Goal: Information Seeking & Learning: Learn about a topic

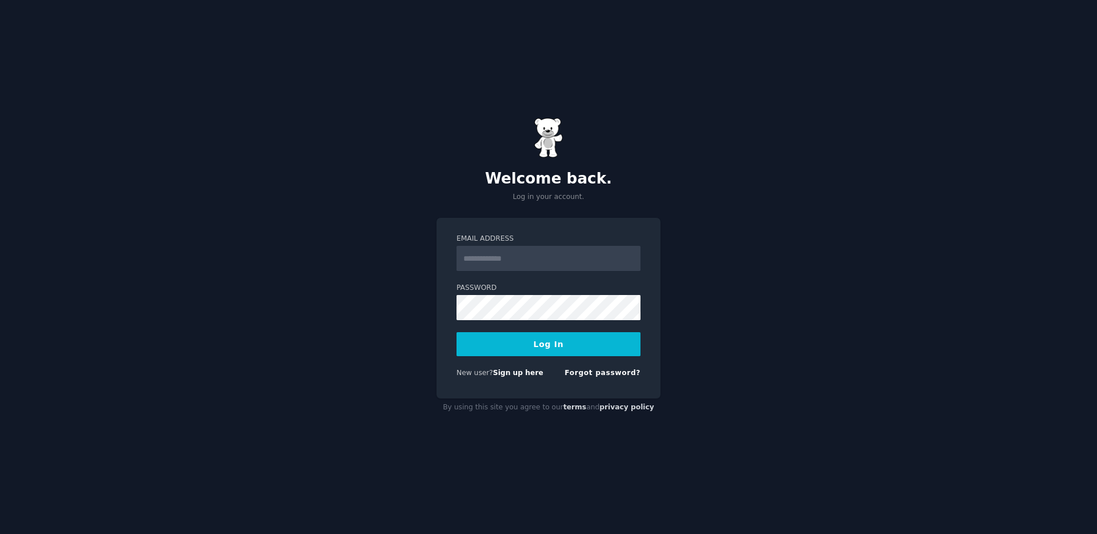
type input "**********"
click at [526, 343] on button "Log In" at bounding box center [549, 344] width 184 height 24
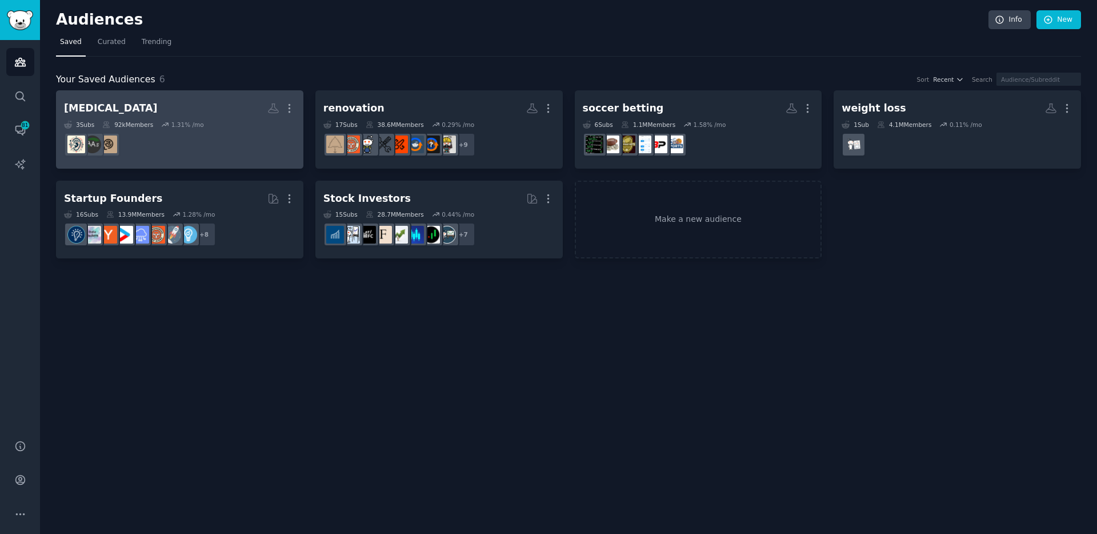
click at [85, 108] on div "tinnitus" at bounding box center [111, 108] width 94 height 14
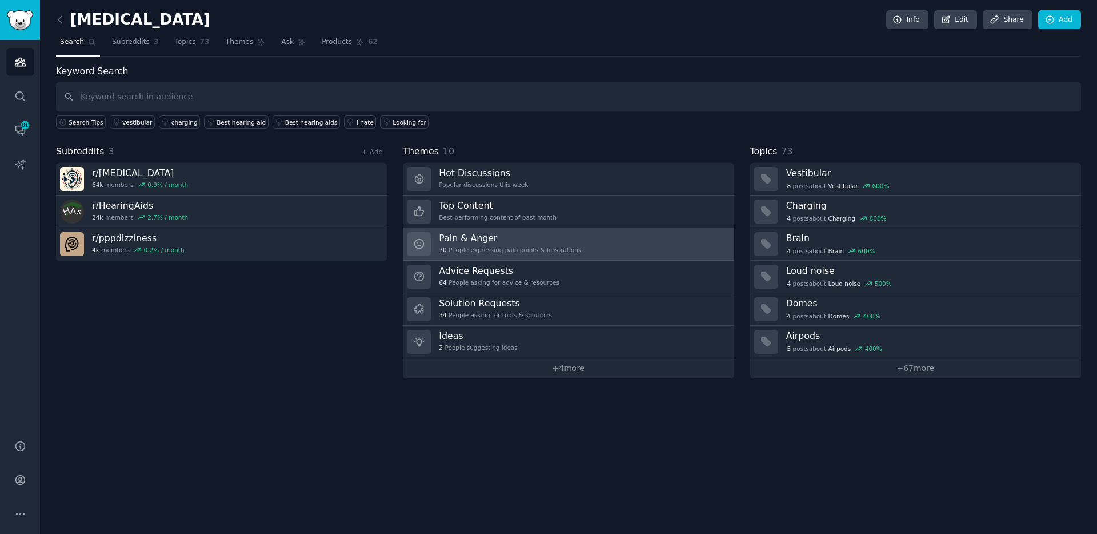
click at [487, 243] on h3 "Pain & Anger" at bounding box center [510, 238] width 142 height 12
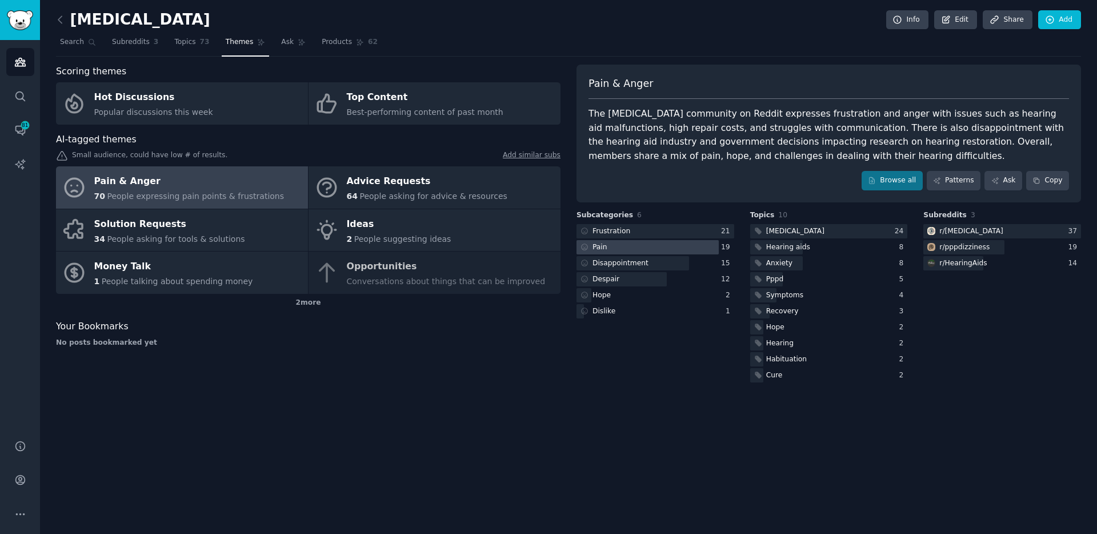
click at [600, 242] on div "Pain" at bounding box center [600, 247] width 15 height 10
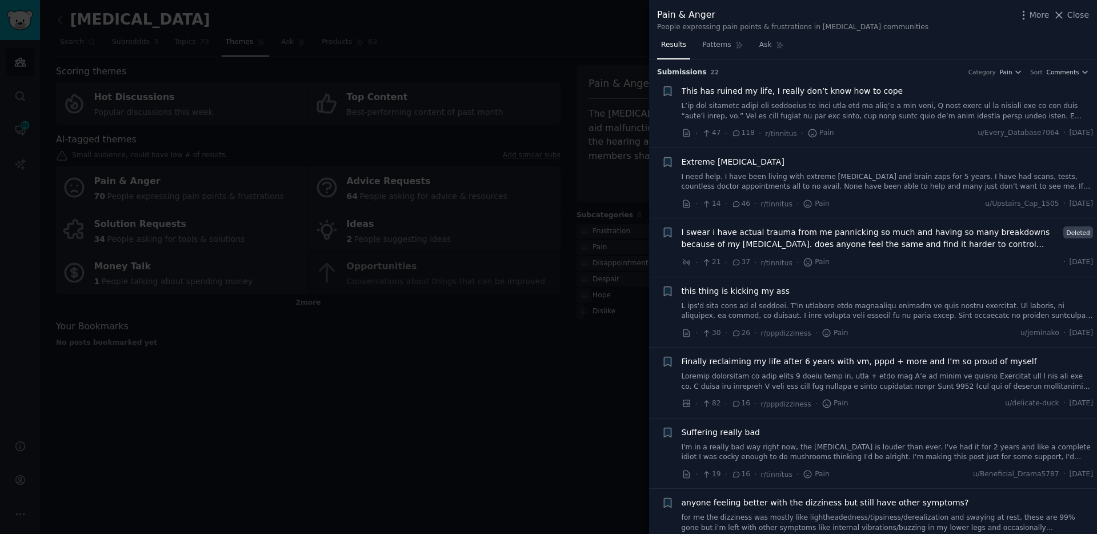
click at [708, 90] on span "This has ruined my life, I really don’t know how to cope" at bounding box center [793, 91] width 222 height 12
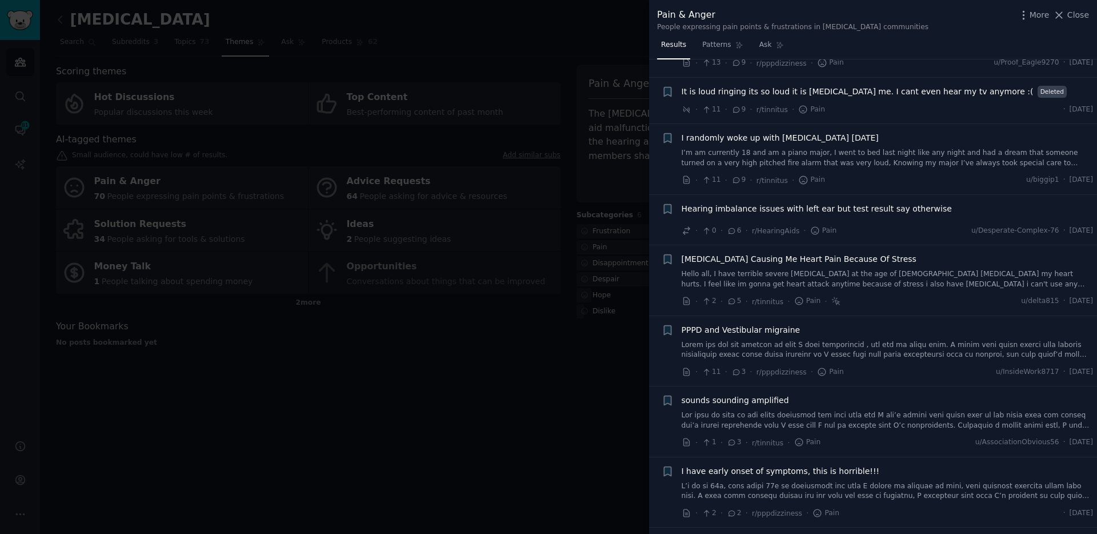
scroll to position [1033, 0]
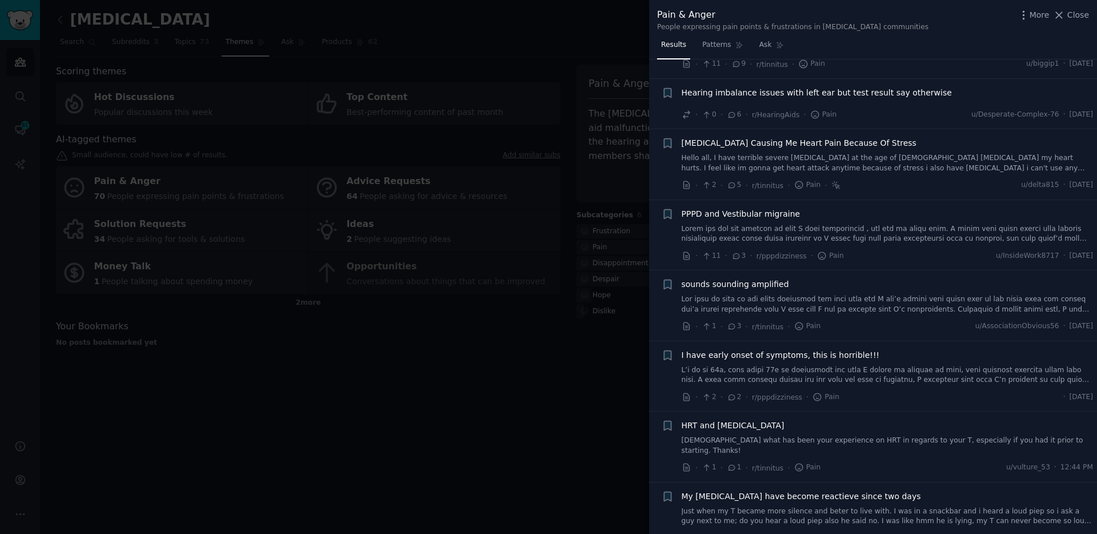
click at [746, 307] on link at bounding box center [888, 304] width 412 height 20
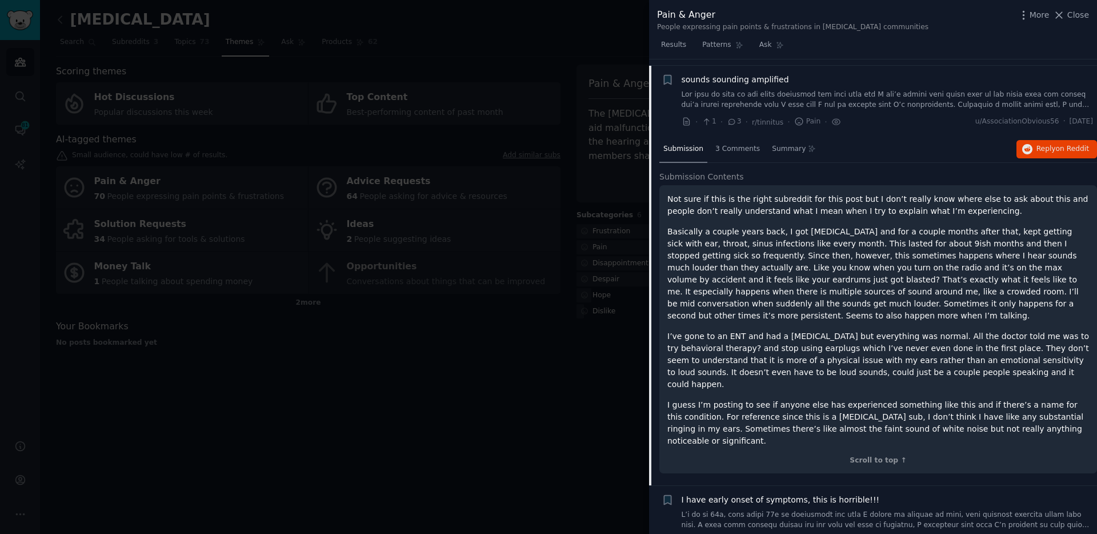
scroll to position [1245, 0]
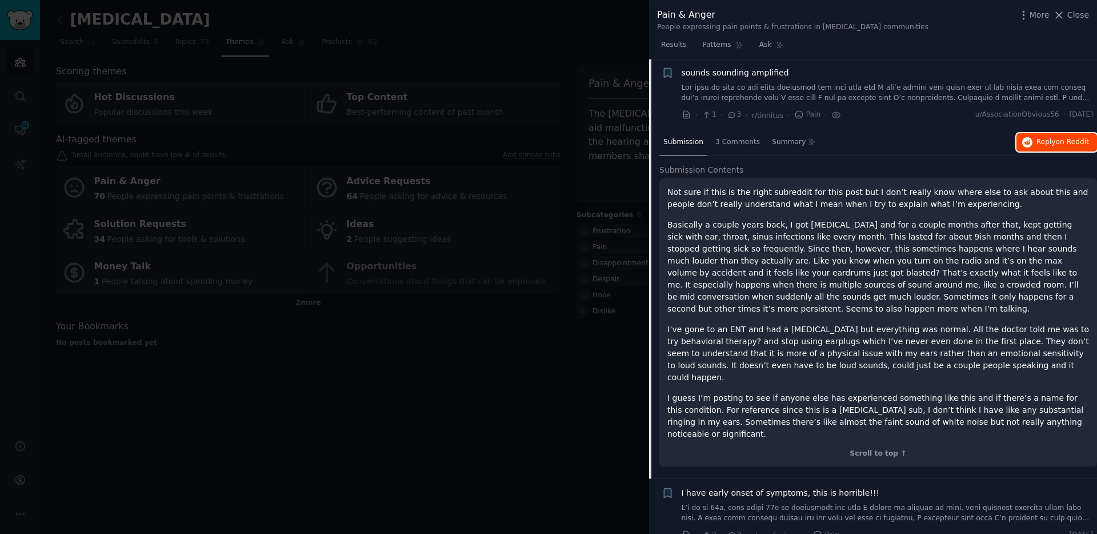
click at [1051, 145] on span "Reply on Reddit" at bounding box center [1063, 142] width 53 height 10
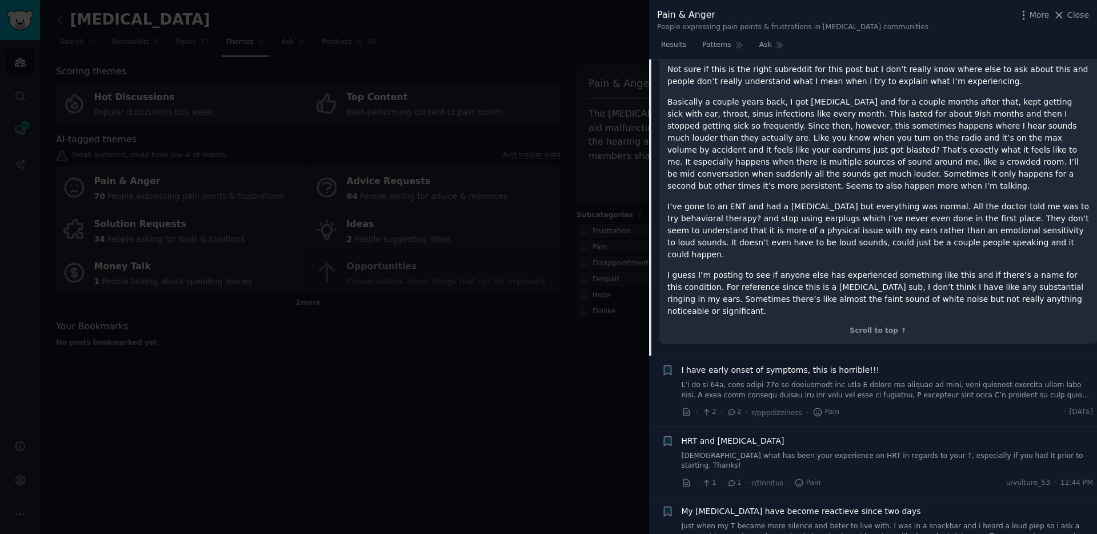
click at [758, 380] on link at bounding box center [888, 390] width 412 height 20
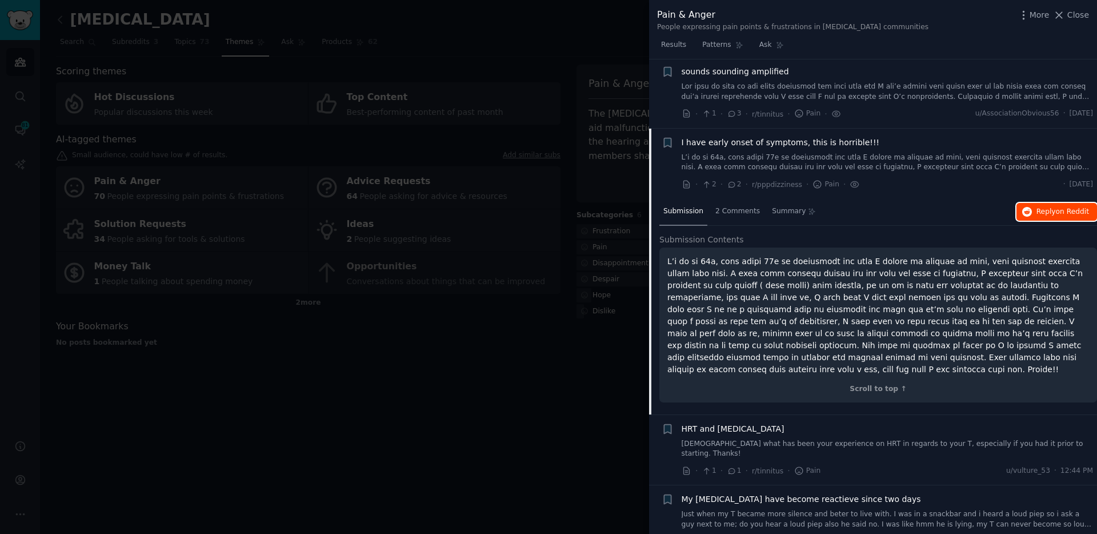
click at [1045, 215] on span "Reply on Reddit" at bounding box center [1063, 212] width 53 height 10
click at [751, 439] on link "[DEMOGRAPHIC_DATA] what has been your experience on HRT in regards to your T, e…" at bounding box center [888, 449] width 412 height 20
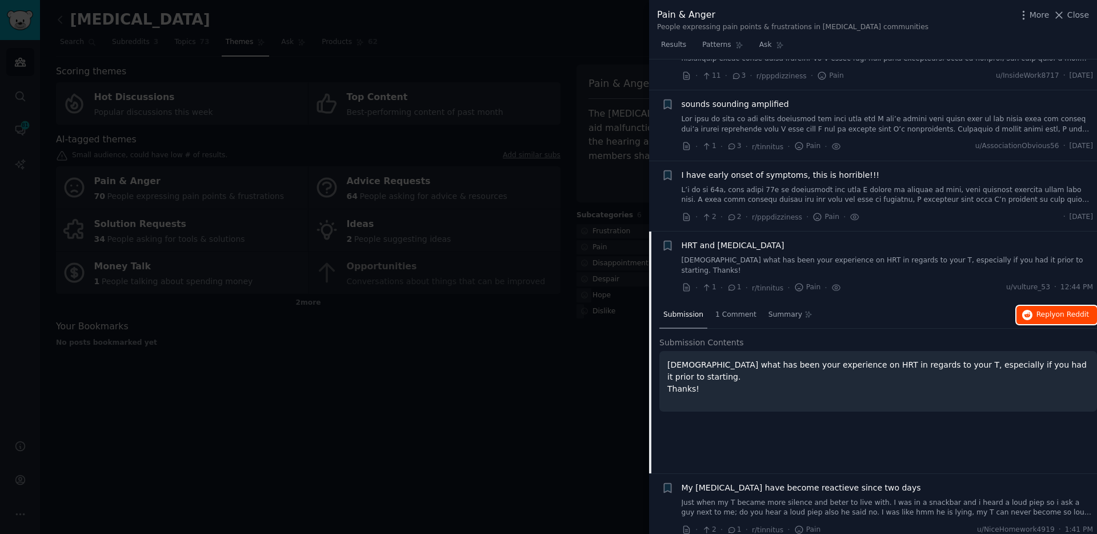
click at [1068, 310] on span "on Reddit" at bounding box center [1072, 314] width 33 height 8
click at [521, 347] on div at bounding box center [548, 267] width 1097 height 534
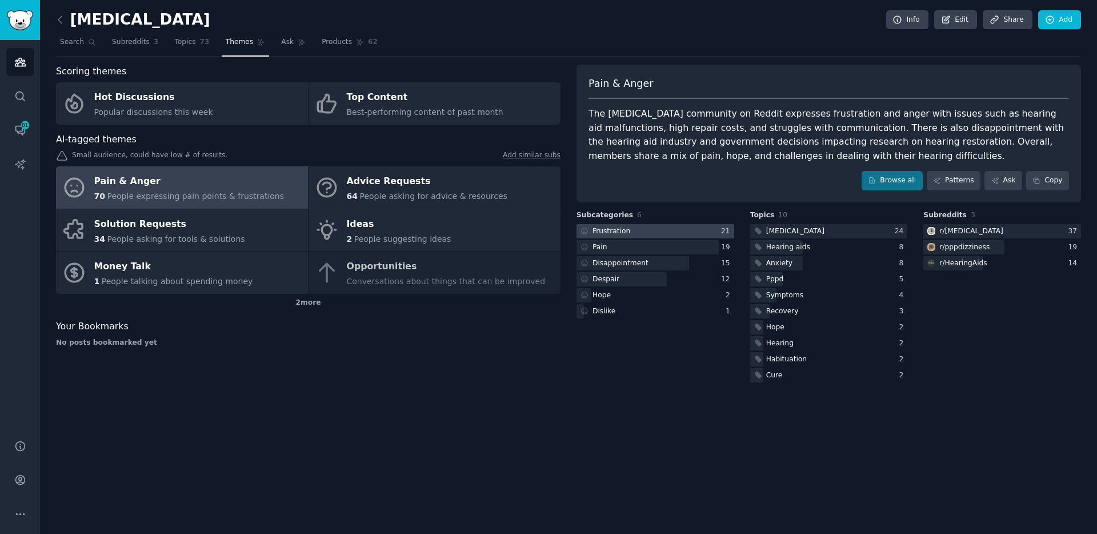
click at [631, 233] on div at bounding box center [656, 231] width 158 height 14
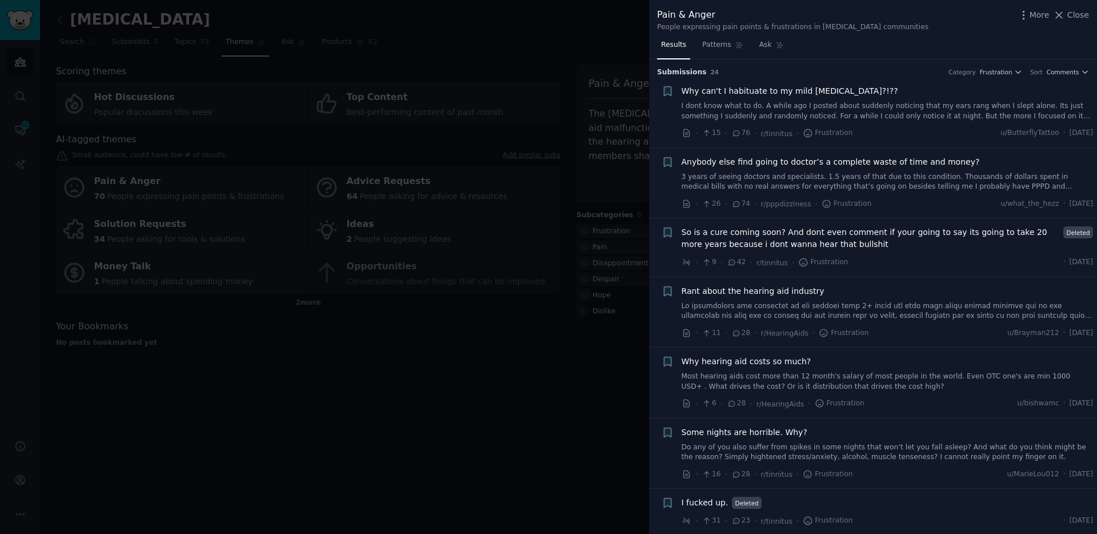
click at [756, 113] on link "I dont know what to do. A while ago I posted about suddenly noticing that my ea…" at bounding box center [888, 111] width 412 height 20
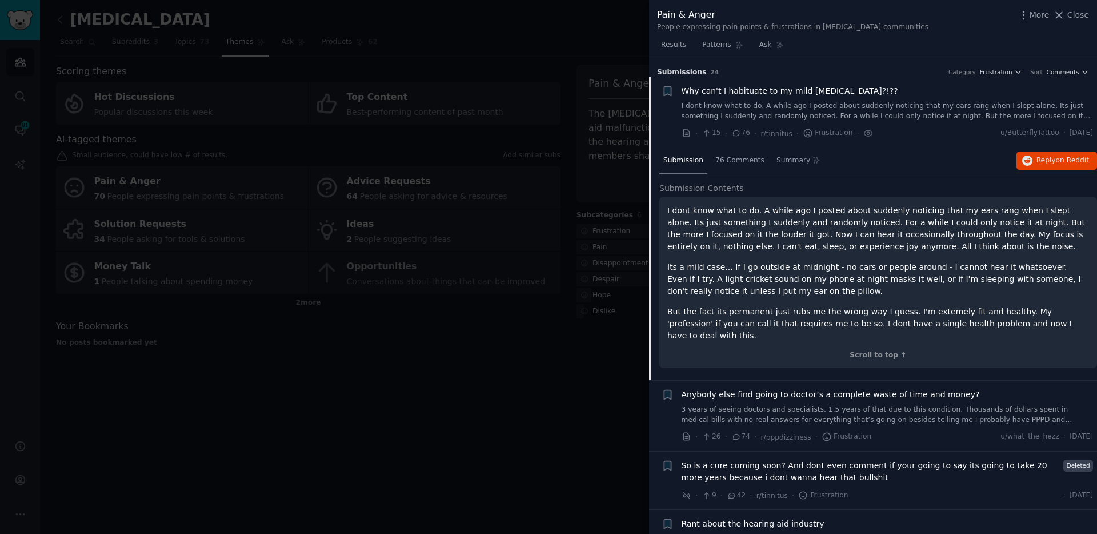
scroll to position [18, 0]
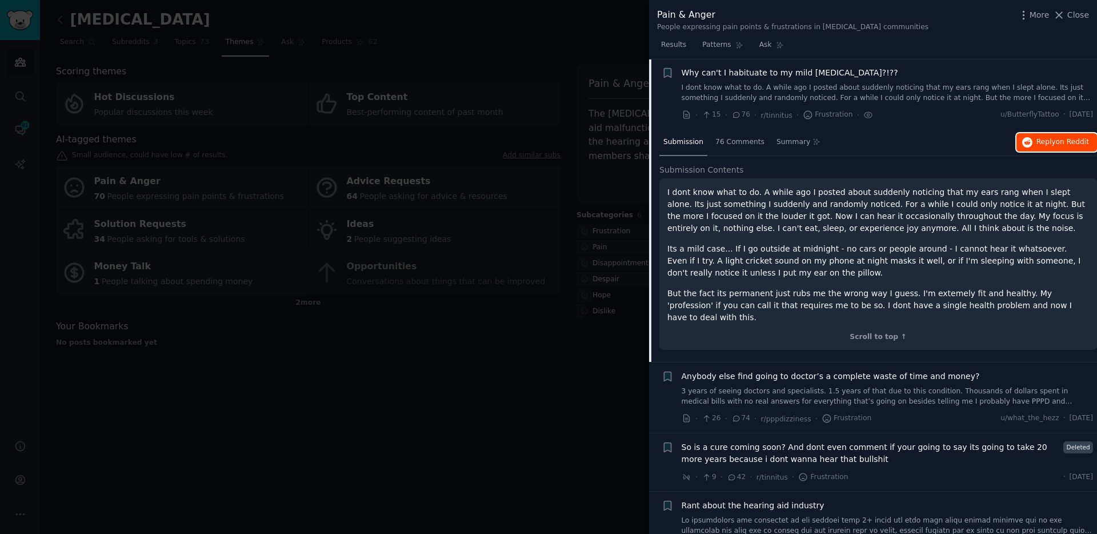
click at [1063, 142] on span "on Reddit" at bounding box center [1072, 142] width 33 height 8
click at [298, 236] on div at bounding box center [548, 267] width 1097 height 534
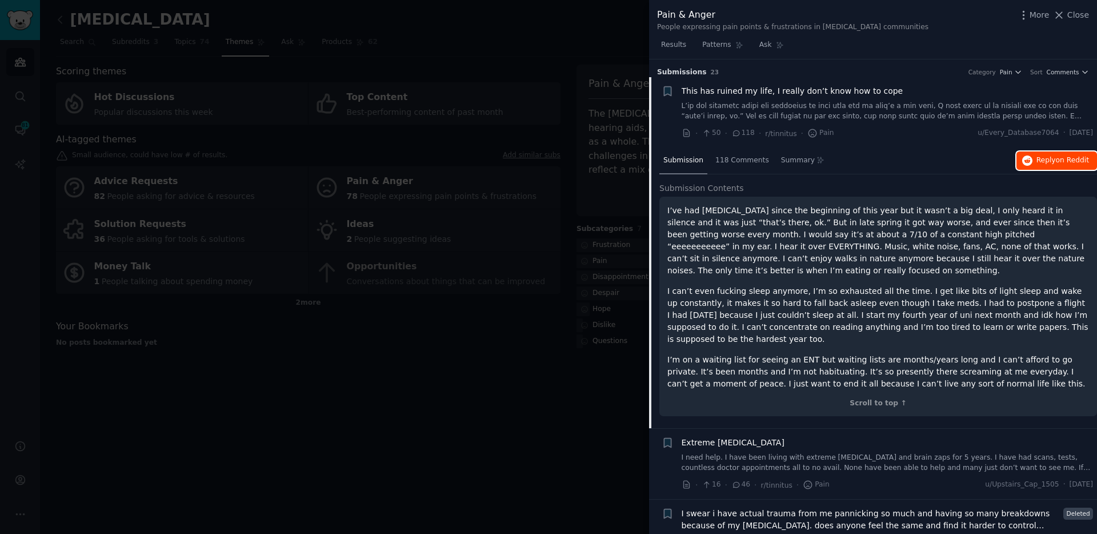
click at [1056, 158] on span "on Reddit" at bounding box center [1072, 160] width 33 height 8
click at [620, 166] on div at bounding box center [548, 267] width 1097 height 534
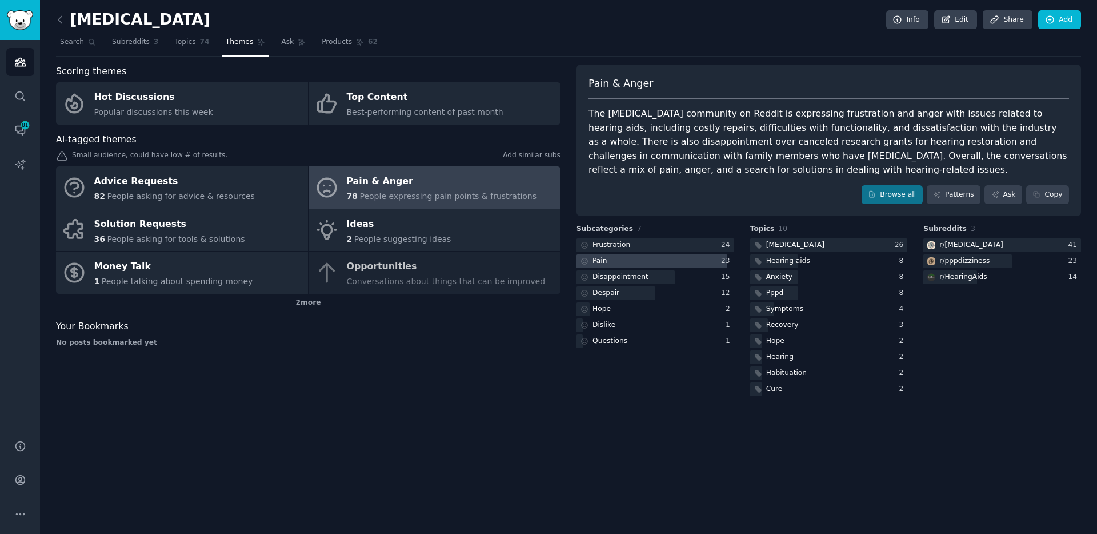
click at [604, 258] on div "Pain" at bounding box center [600, 261] width 15 height 10
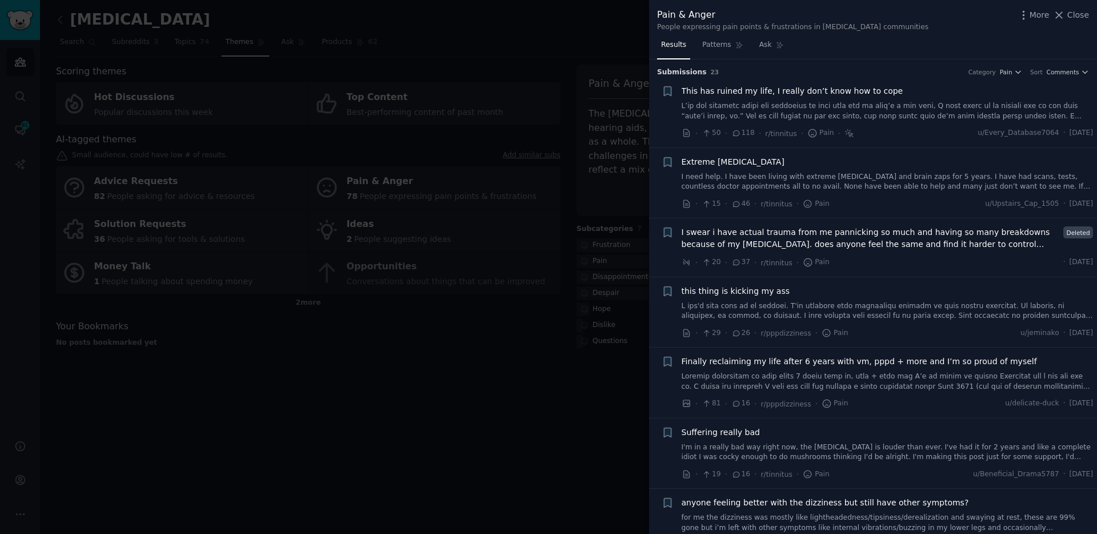
click at [720, 163] on span "Extreme [MEDICAL_DATA]" at bounding box center [733, 162] width 103 height 12
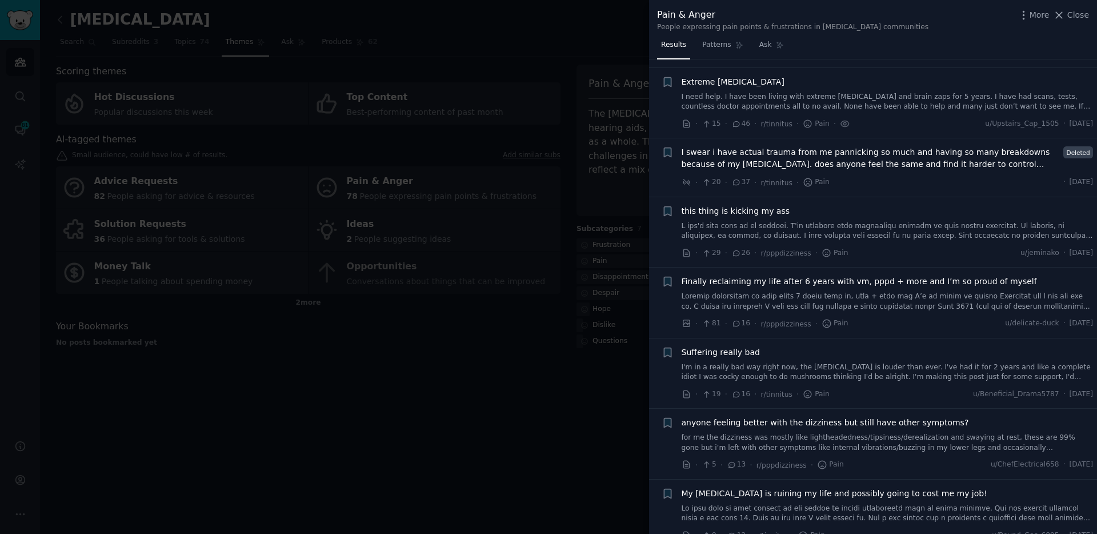
scroll to position [89, 0]
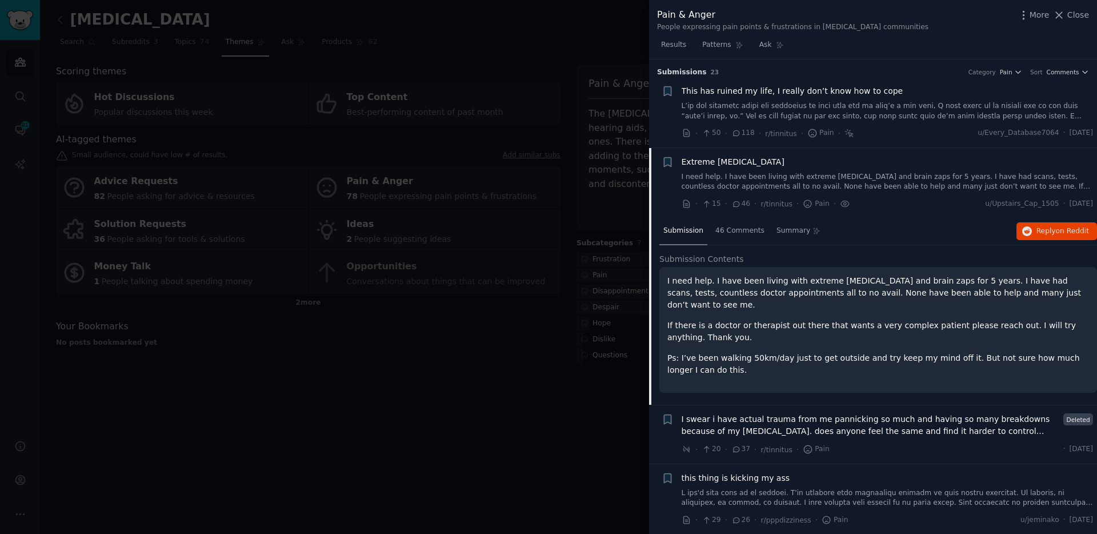
click at [774, 108] on link at bounding box center [888, 111] width 412 height 20
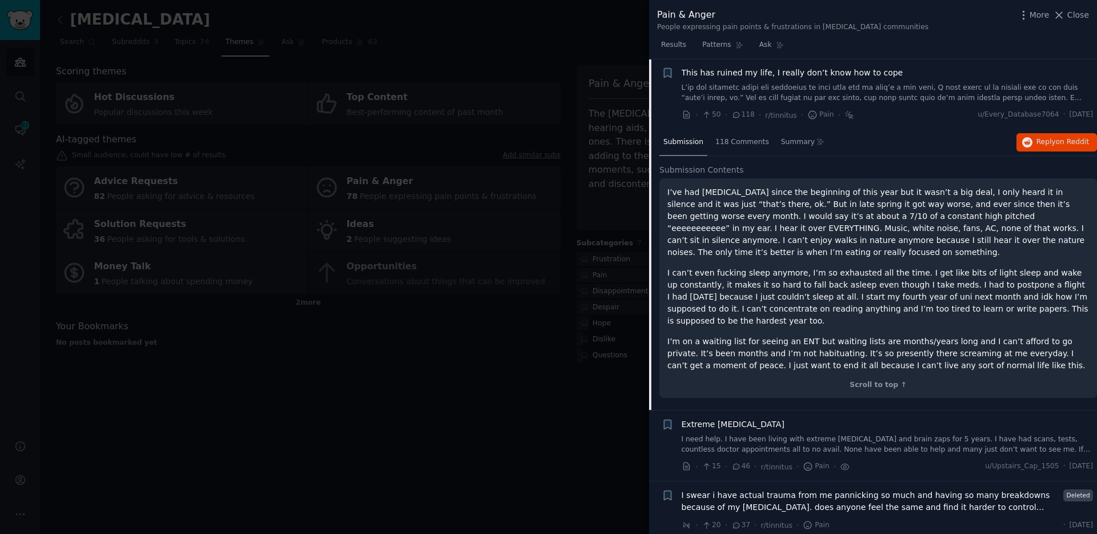
scroll to position [145, 0]
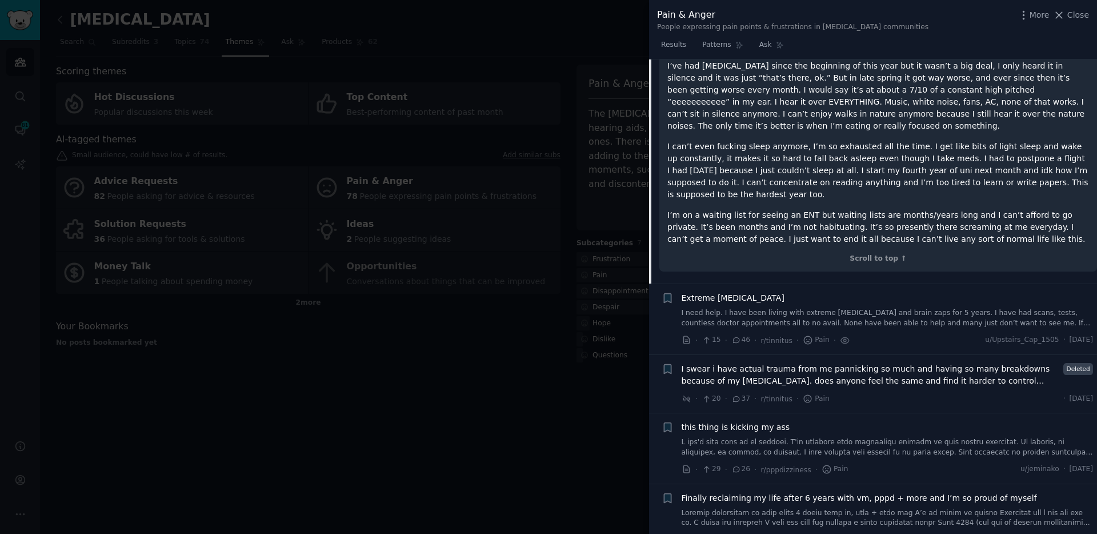
click at [801, 319] on link "I need help. I have been living with extreme [MEDICAL_DATA] and brain zaps for …" at bounding box center [888, 318] width 412 height 20
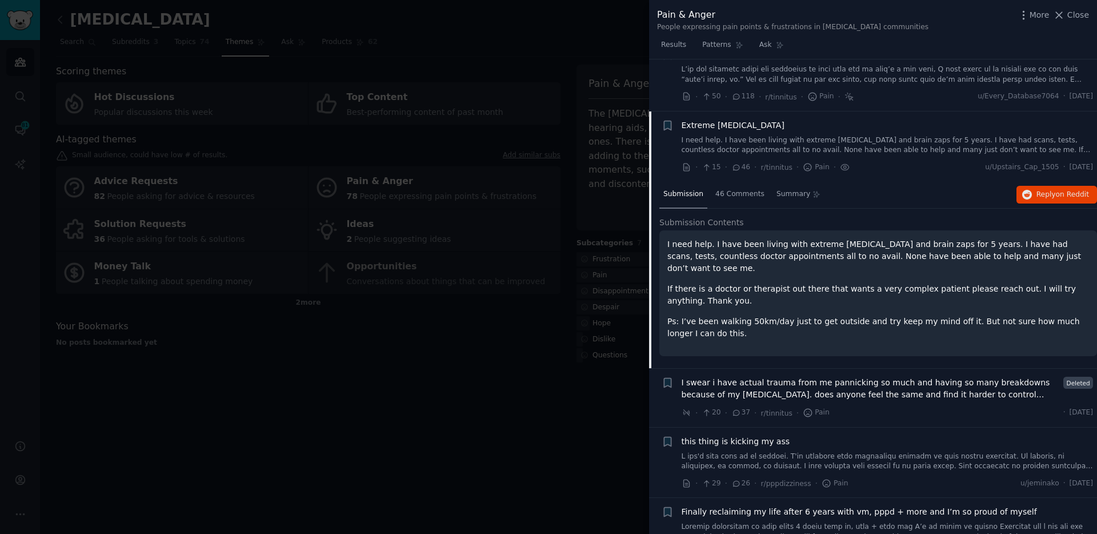
scroll to position [34, 0]
click at [1060, 195] on span "on Reddit" at bounding box center [1072, 197] width 33 height 8
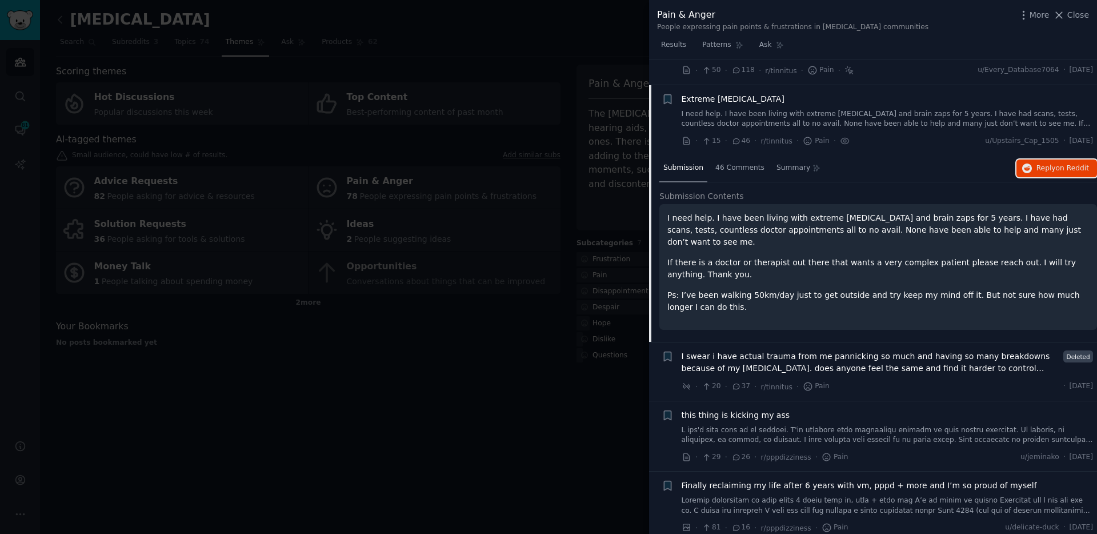
scroll to position [63, 0]
click at [965, 353] on span "I swear i have actual trauma from me pannicking so much and having so many brea…" at bounding box center [871, 362] width 378 height 24
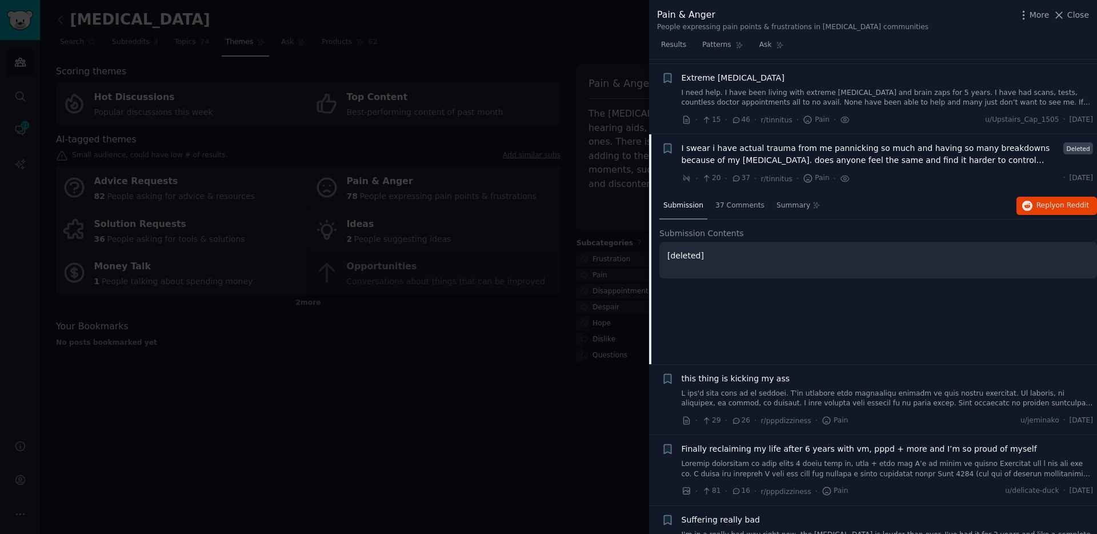
scroll to position [75, 0]
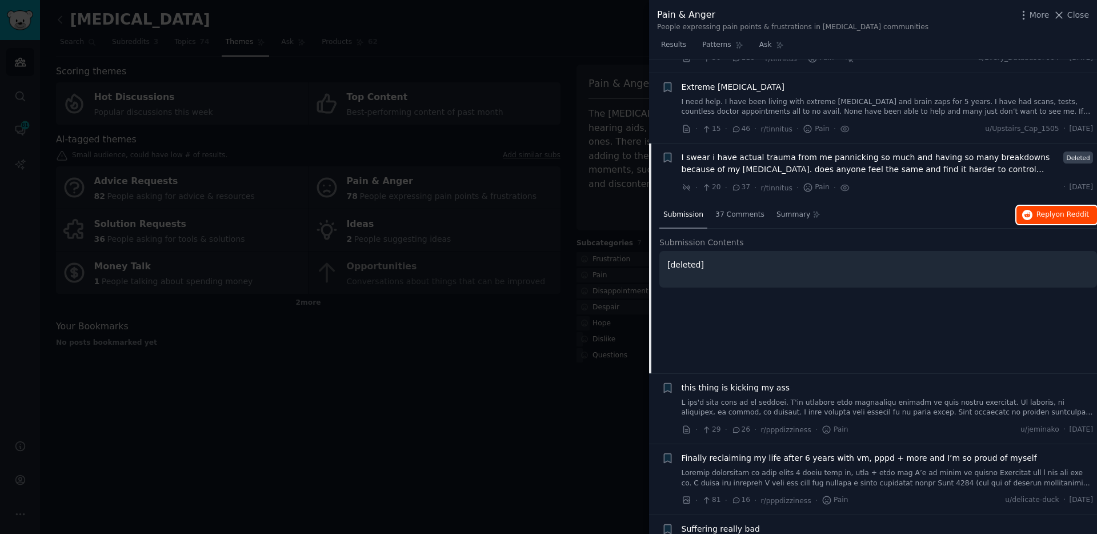
click at [1045, 210] on span "Reply on Reddit" at bounding box center [1063, 215] width 53 height 10
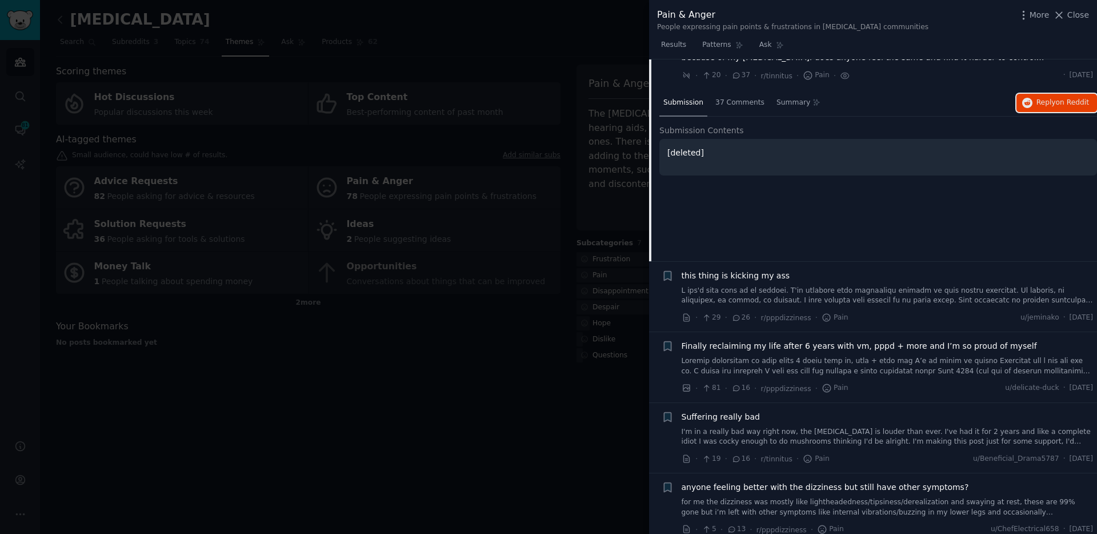
scroll to position [187, 0]
click at [773, 281] on div "this thing is kicking my ass" at bounding box center [888, 287] width 412 height 36
click at [729, 280] on span "this thing is kicking my ass" at bounding box center [736, 275] width 109 height 12
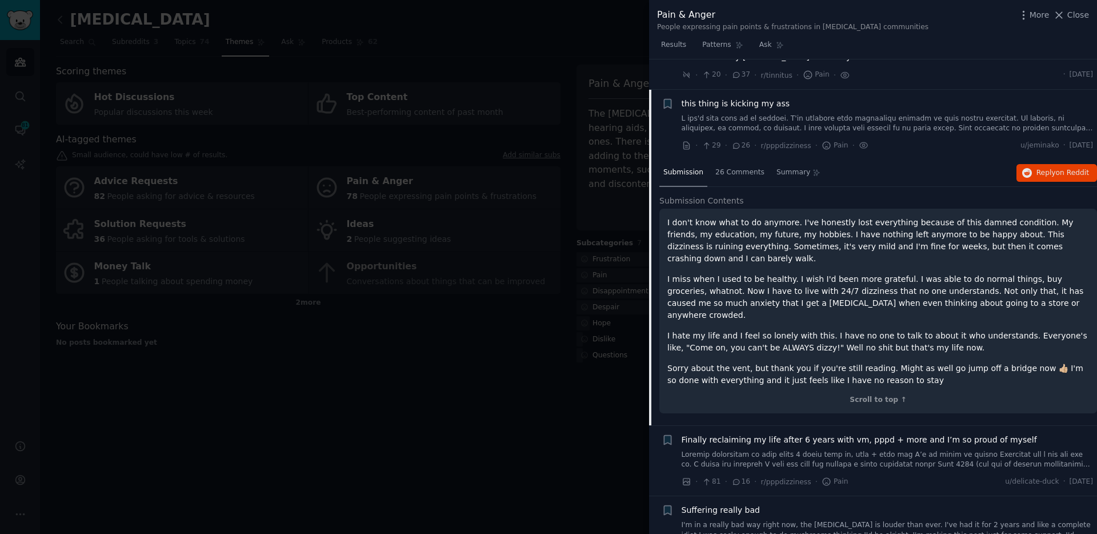
scroll to position [218, 0]
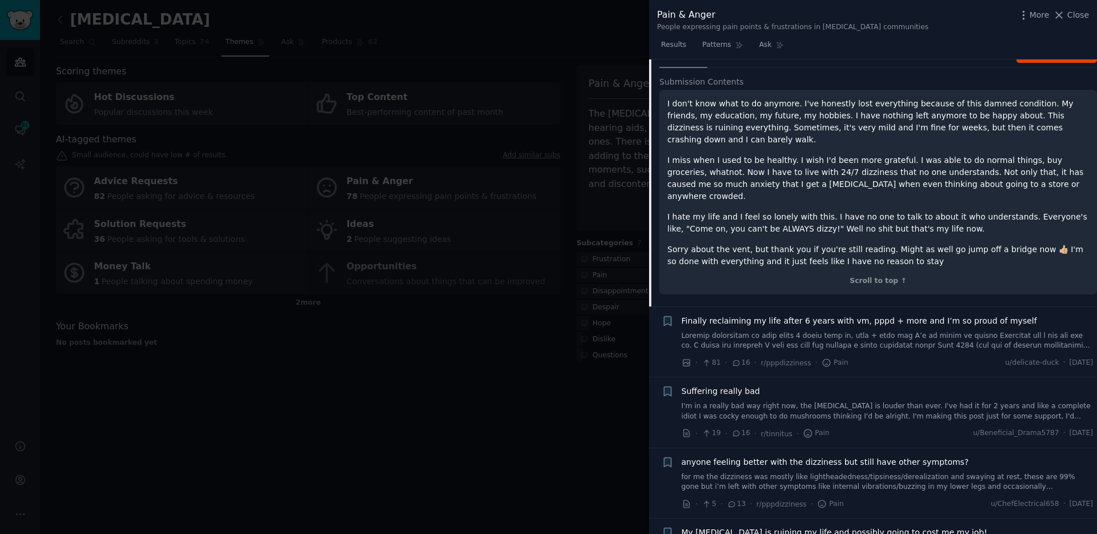
click at [889, 217] on p "I hate my life and I feel so lonely with this. I have no one to talk to about i…" at bounding box center [879, 223] width 422 height 24
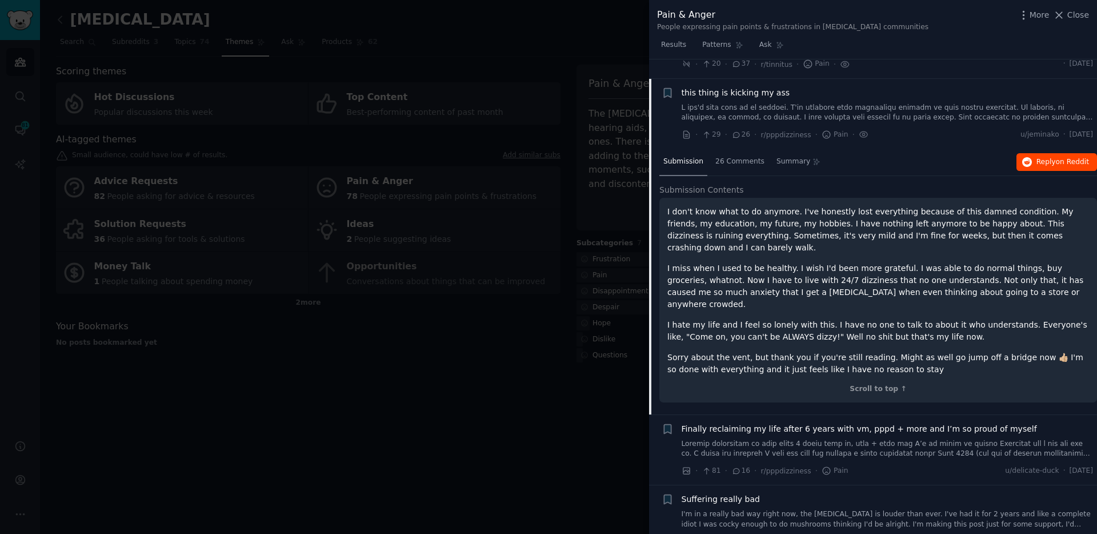
scroll to position [197, 0]
click at [1035, 169] on button "Reply on Reddit" at bounding box center [1057, 163] width 81 height 18
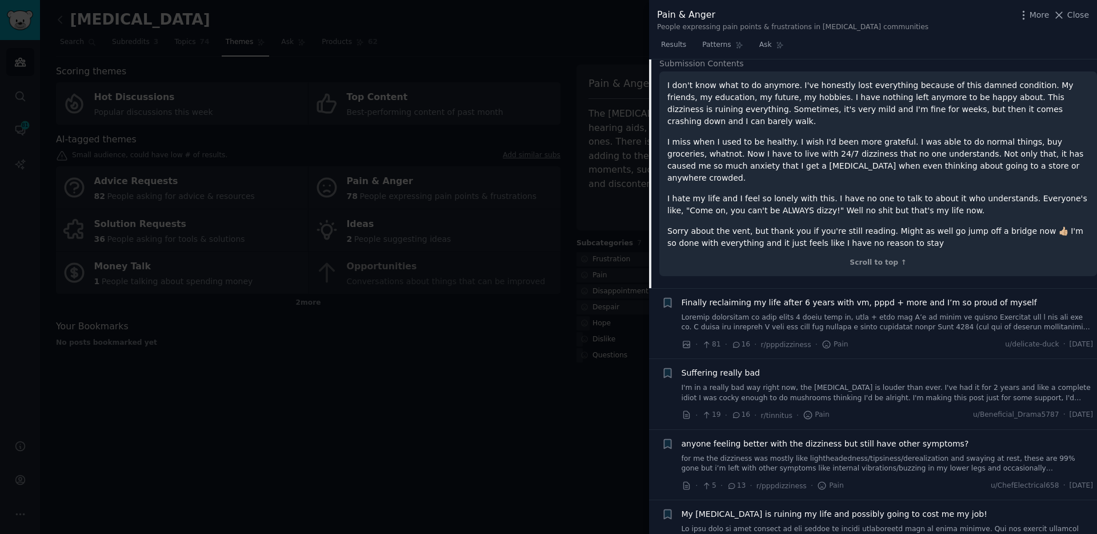
scroll to position [326, 0]
